Goal: Find specific page/section: Find specific page/section

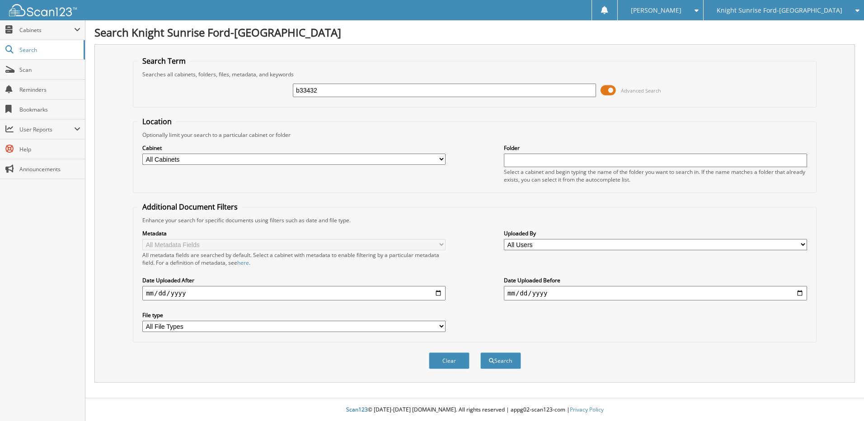
click at [300, 89] on input "b33432" at bounding box center [444, 91] width 303 height 14
type input "B33432"
click at [509, 359] on button "Search" at bounding box center [500, 360] width 41 height 17
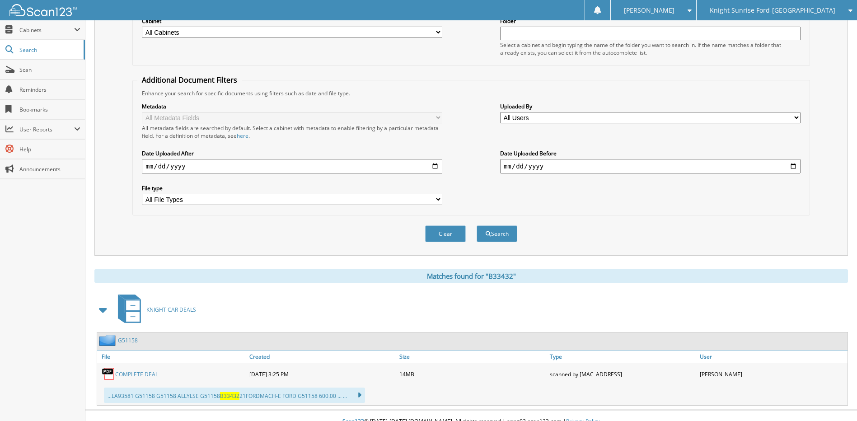
scroll to position [139, 0]
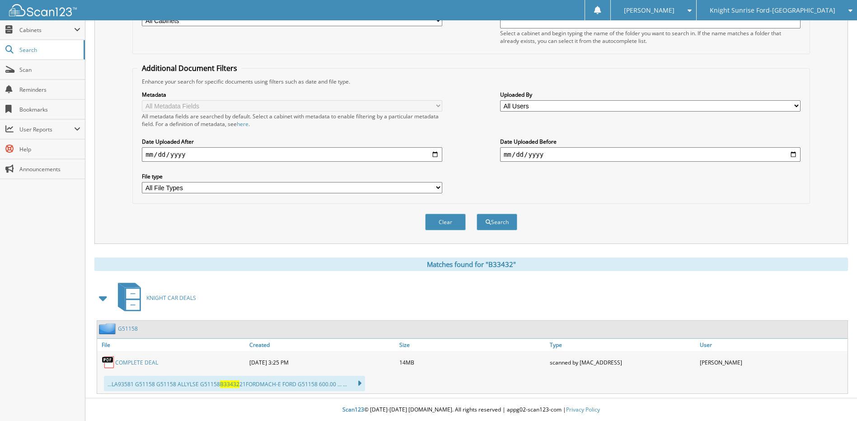
click at [134, 360] on link "COMPLETE DEAL" at bounding box center [136, 363] width 43 height 8
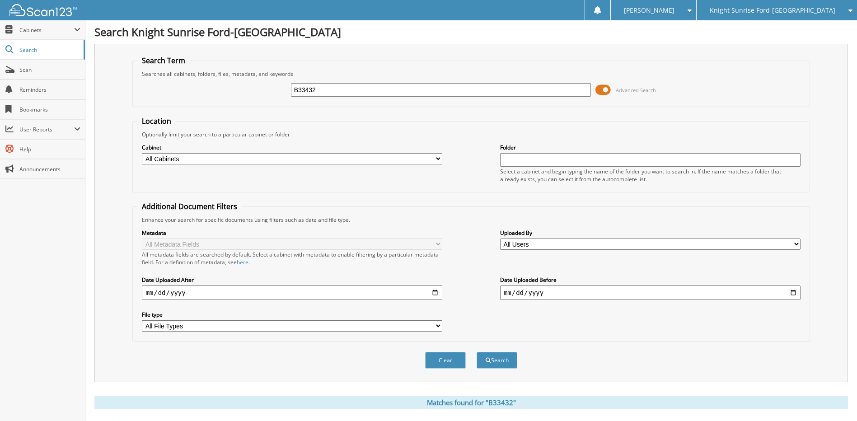
scroll to position [0, 0]
drag, startPoint x: 350, startPoint y: 96, endPoint x: 228, endPoint y: 87, distance: 121.8
click at [230, 87] on div "B33432 Advanced Search" at bounding box center [470, 90] width 667 height 24
type input "B33438"
click at [477, 352] on button "Search" at bounding box center [497, 360] width 41 height 17
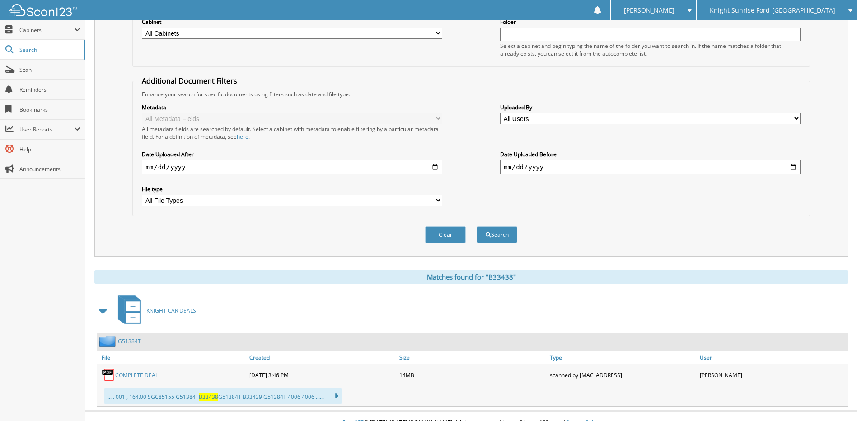
scroll to position [139, 0]
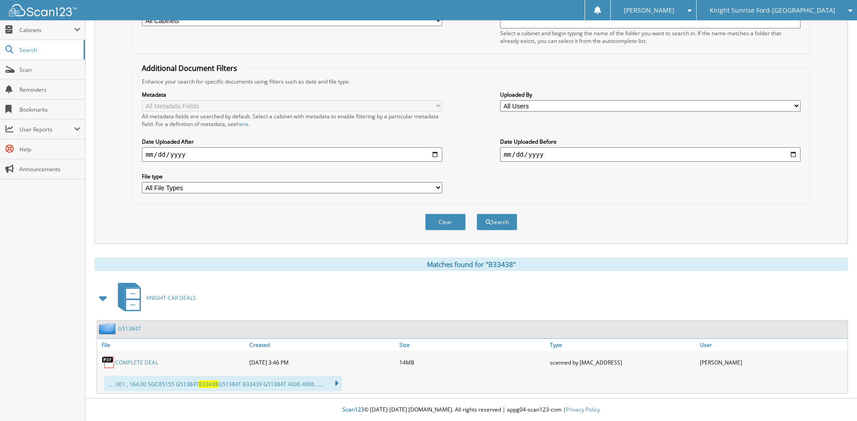
click at [138, 362] on link "COMPLETE DEAL" at bounding box center [136, 363] width 43 height 8
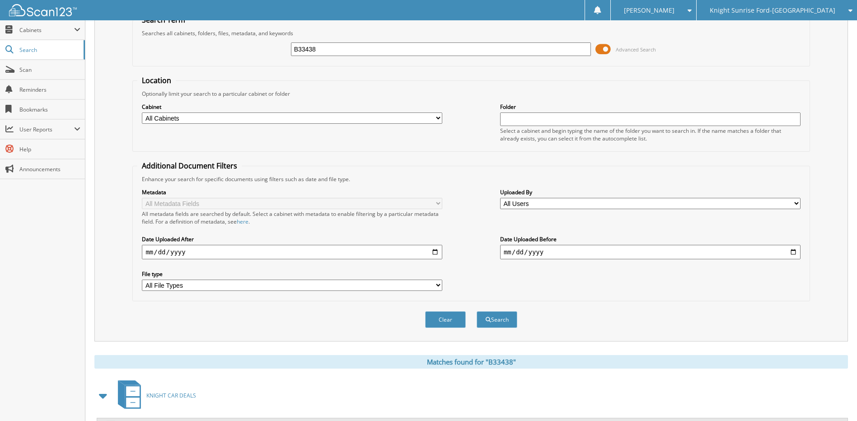
scroll to position [45, 0]
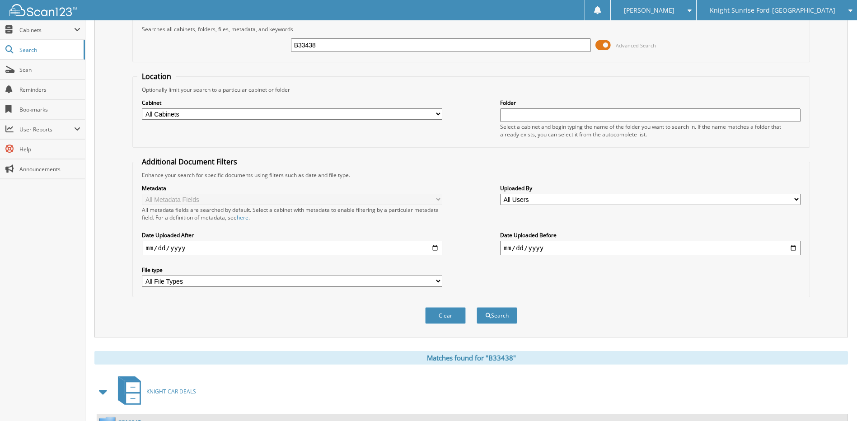
drag, startPoint x: 344, startPoint y: 49, endPoint x: 199, endPoint y: 47, distance: 145.5
click at [199, 47] on div "B33438 Advanced Search" at bounding box center [470, 45] width 667 height 24
type input "NGC49872"
click at [477, 307] on button "Search" at bounding box center [497, 315] width 41 height 17
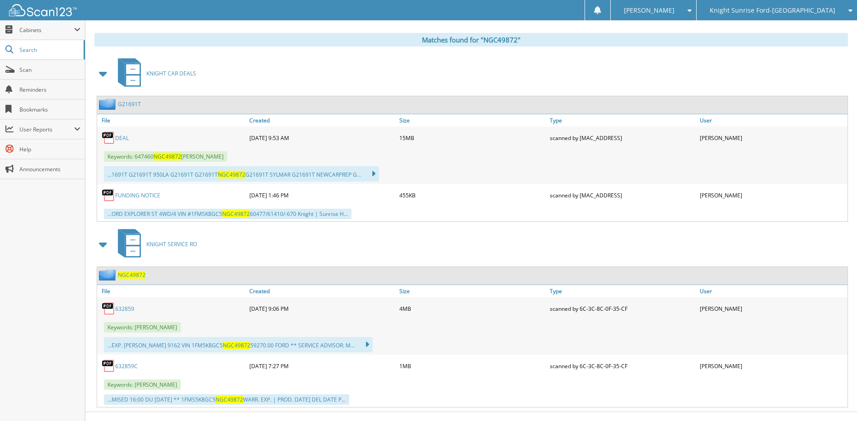
scroll to position [377, 0]
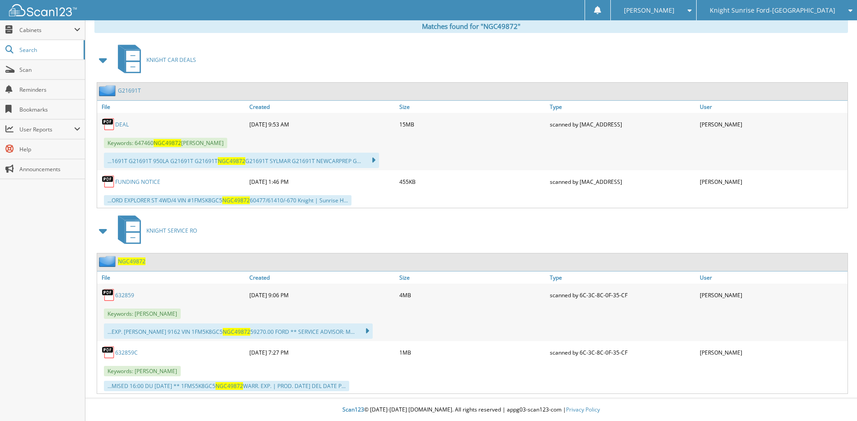
click at [119, 122] on link "DEAL" at bounding box center [122, 125] width 14 height 8
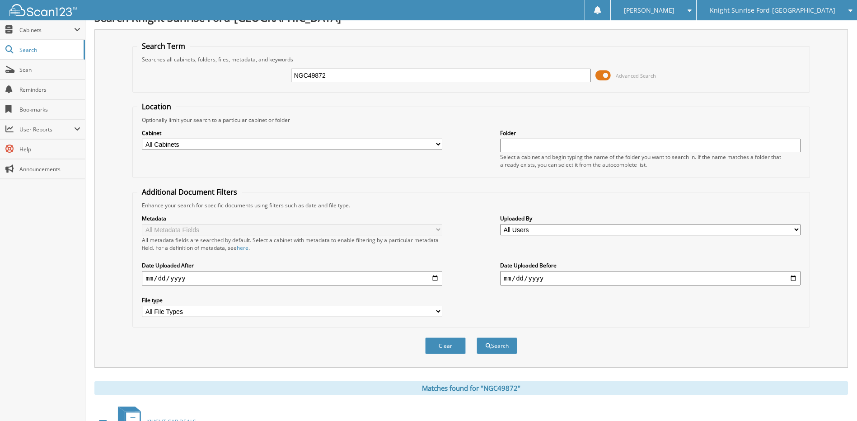
scroll to position [0, 0]
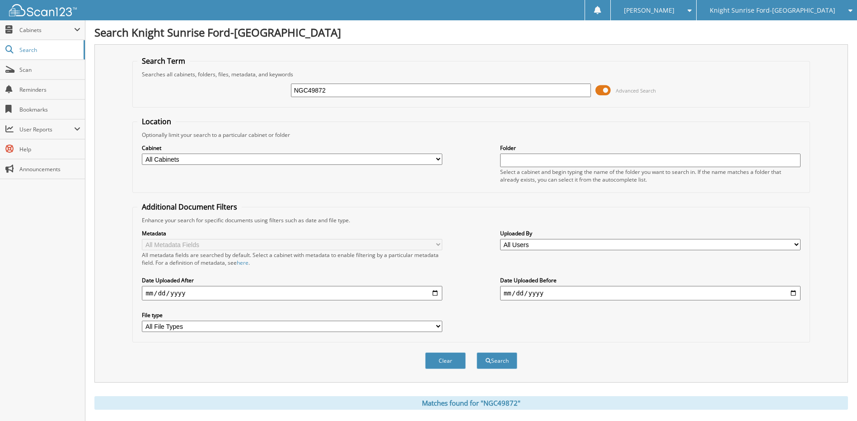
drag, startPoint x: 343, startPoint y: 89, endPoint x: 220, endPoint y: 89, distance: 123.8
click at [220, 89] on div "NGC49872 Advanced Search" at bounding box center [470, 90] width 667 height 24
type input "PE603422"
click at [477, 352] on button "Search" at bounding box center [497, 360] width 41 height 17
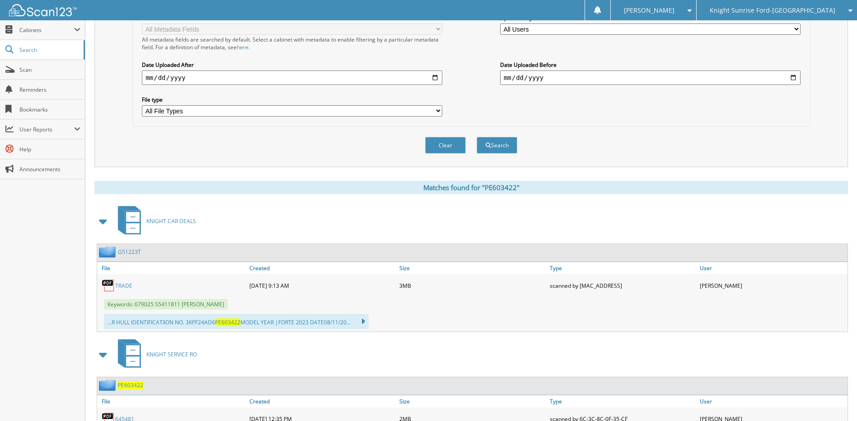
scroll to position [226, 0]
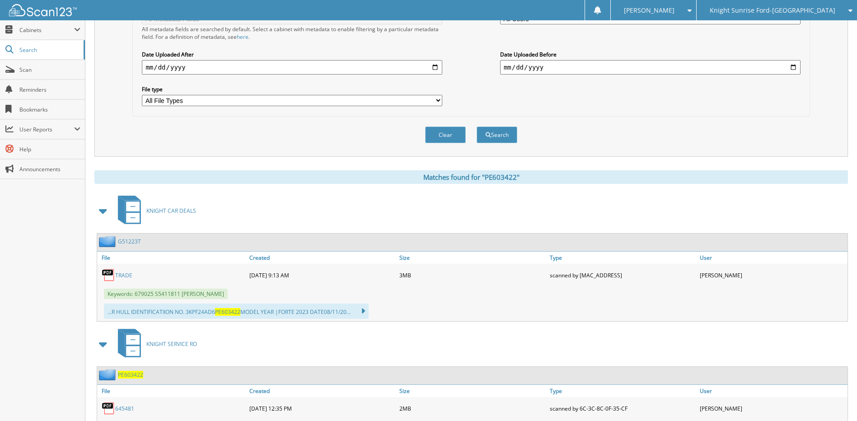
click at [119, 276] on link "TRADE" at bounding box center [123, 276] width 17 height 8
